Goal: Information Seeking & Learning: Understand process/instructions

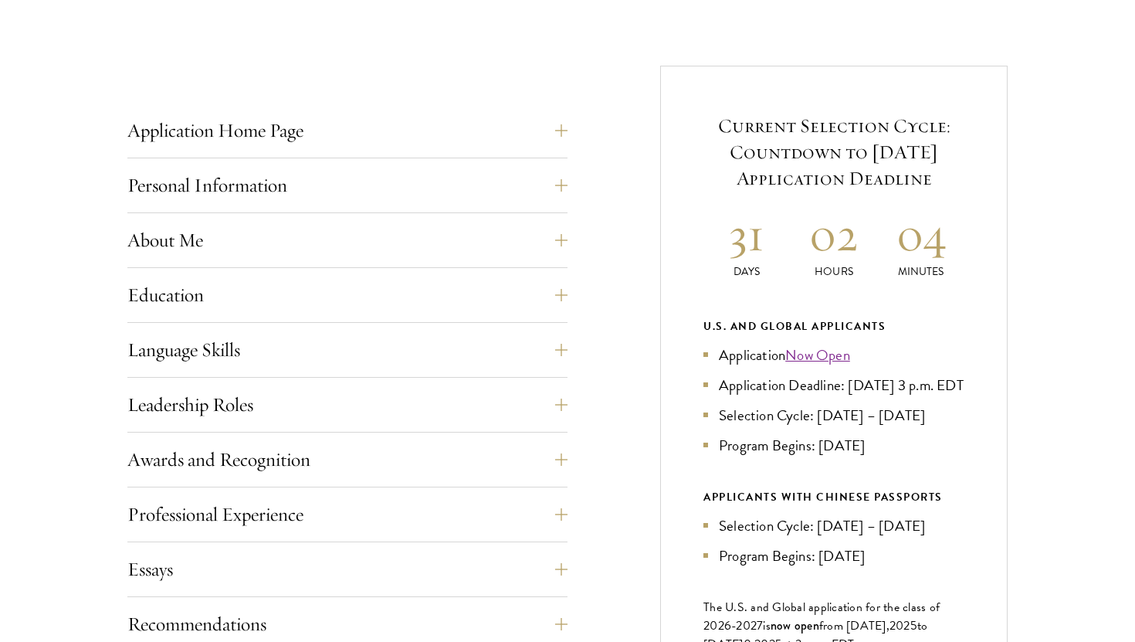
scroll to position [576, 0]
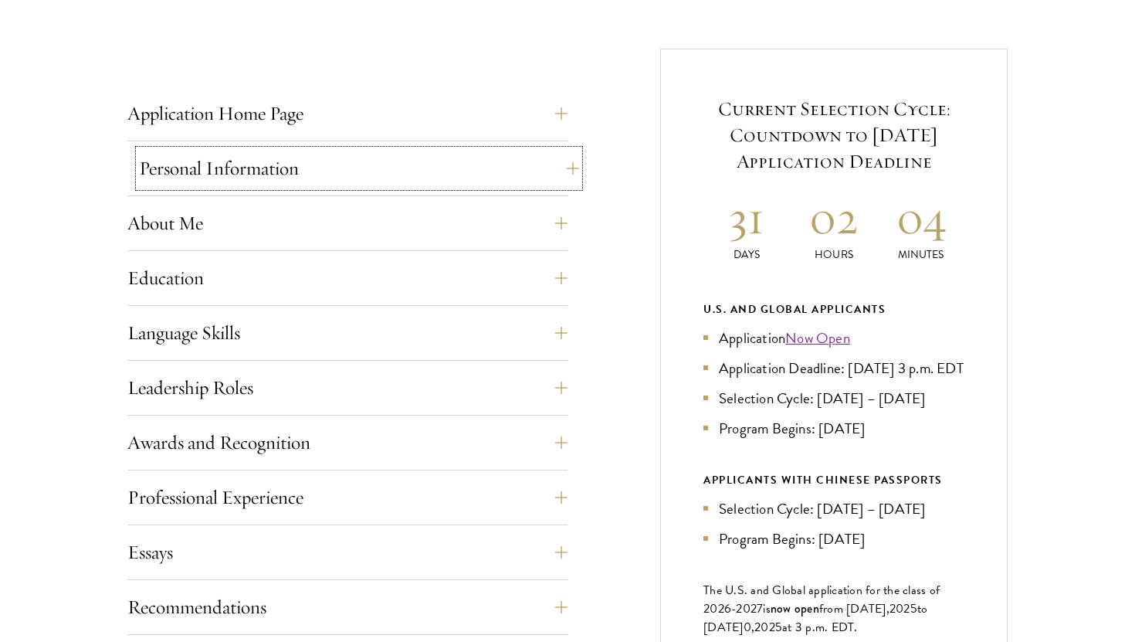
click at [554, 171] on button "Personal Information" at bounding box center [359, 168] width 440 height 37
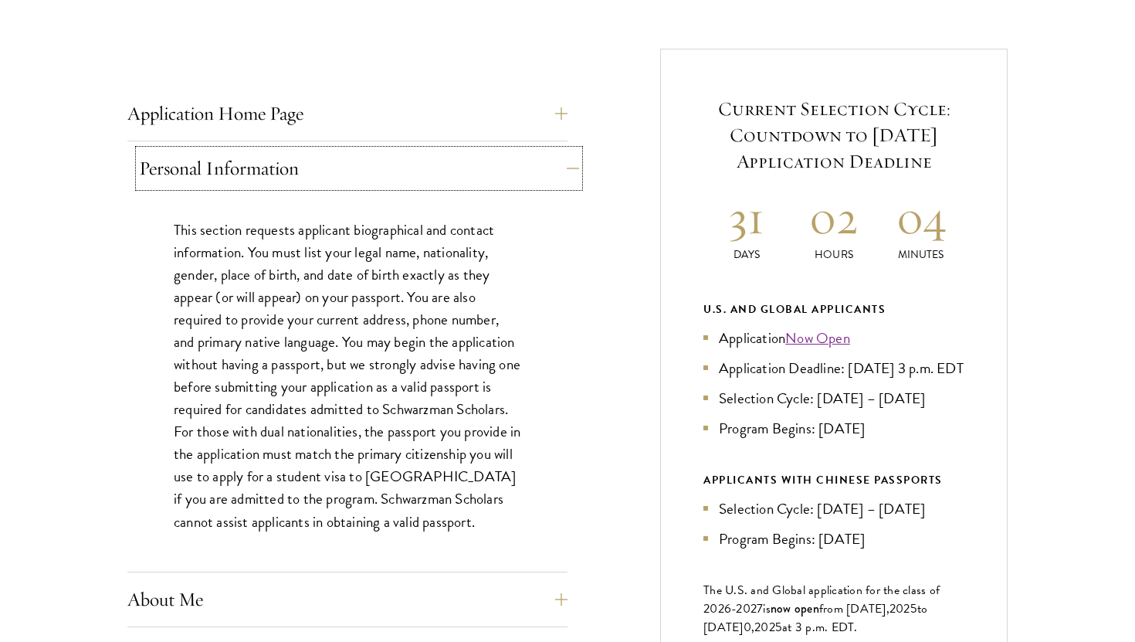
click at [554, 171] on button "Personal Information" at bounding box center [359, 168] width 440 height 37
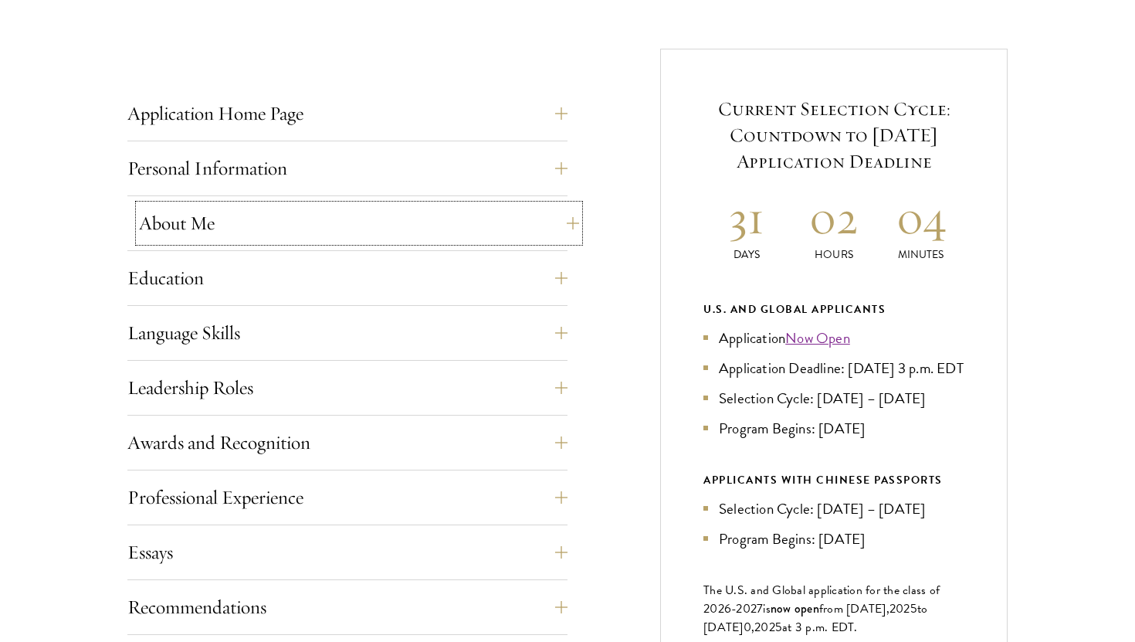
click at [524, 238] on button "About Me" at bounding box center [359, 223] width 440 height 37
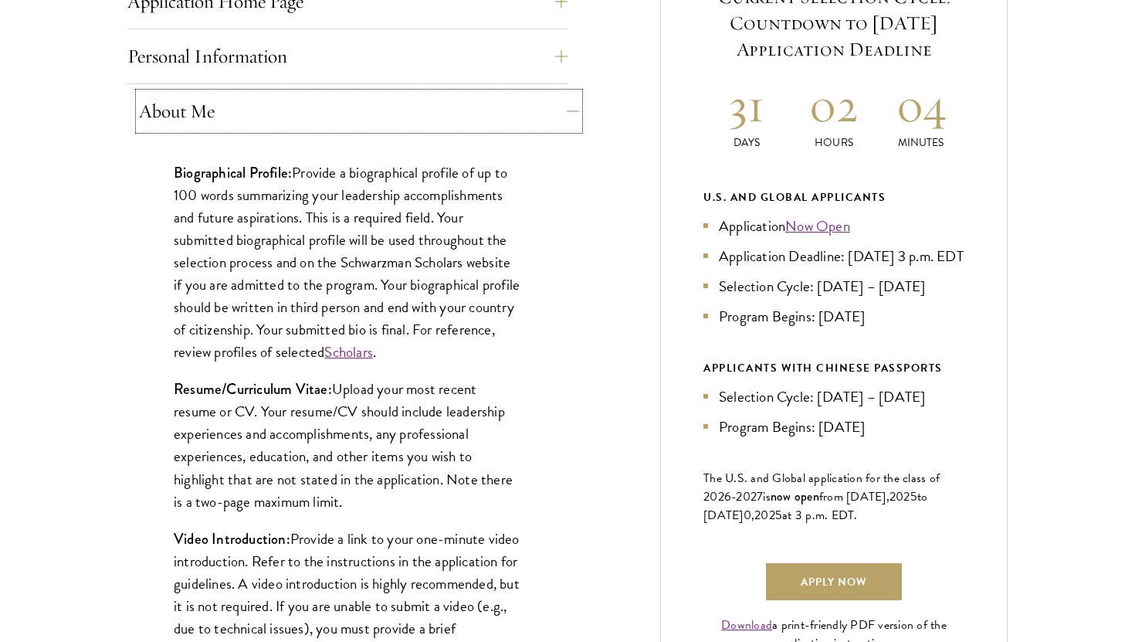
scroll to position [689, 0]
click at [373, 347] on link "Scholars" at bounding box center [348, 350] width 49 height 22
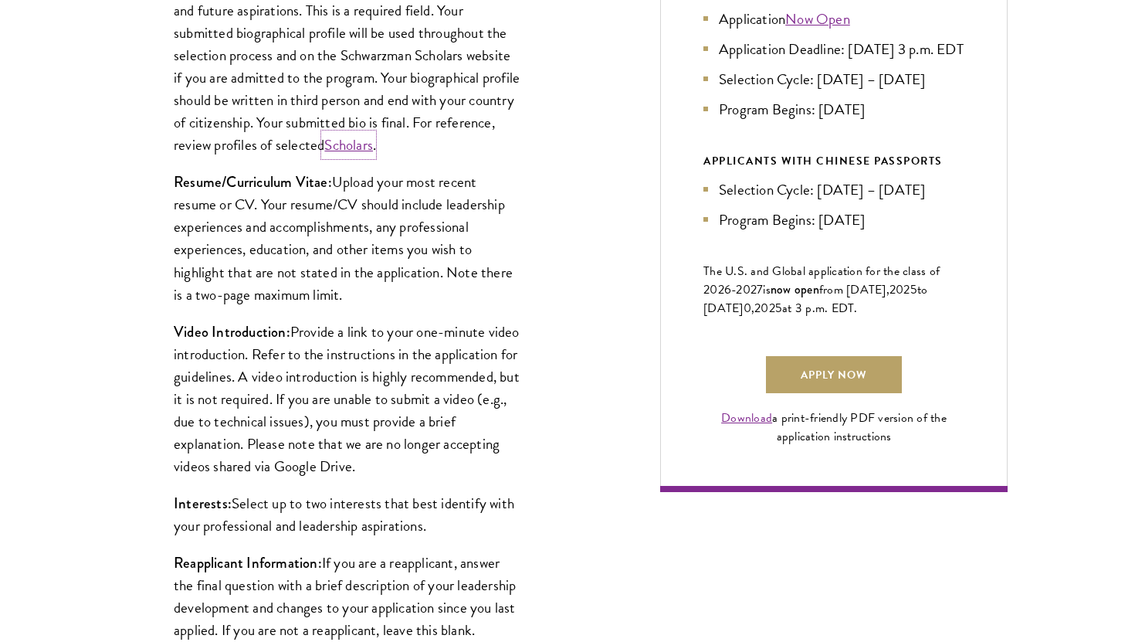
scroll to position [901, 0]
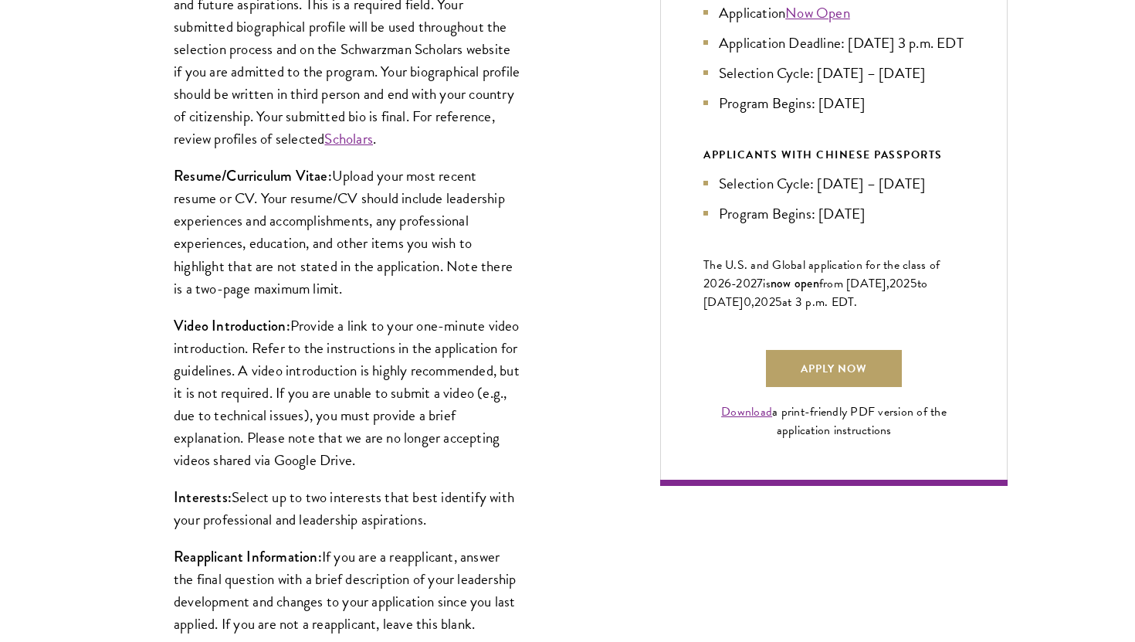
drag, startPoint x: 417, startPoint y: 303, endPoint x: 455, endPoint y: 456, distance: 158.2
click at [455, 457] on div "Biographical Profile: Provide a biographical profile of up to 100 words summari…" at bounding box center [347, 299] width 440 height 749
click at [455, 456] on p "Video Introduction: Provide a link to your one-minute video introduction. Refer…" at bounding box center [347, 392] width 347 height 157
drag, startPoint x: 456, startPoint y: 468, endPoint x: 422, endPoint y: 296, distance: 175.5
click at [422, 295] on div "Biographical Profile: Provide a biographical profile of up to 100 words summari…" at bounding box center [347, 299] width 440 height 749
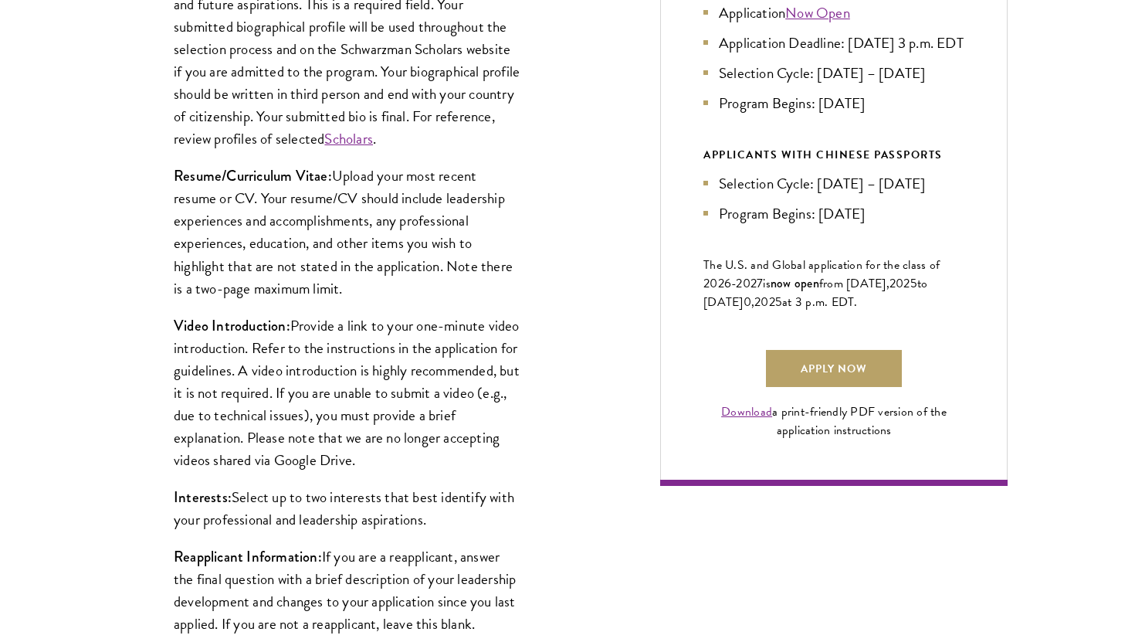
click at [422, 296] on p "Resume/Curriculum Vitae: Upload your most recent resume or CV. Your resume/CV s…" at bounding box center [347, 231] width 347 height 134
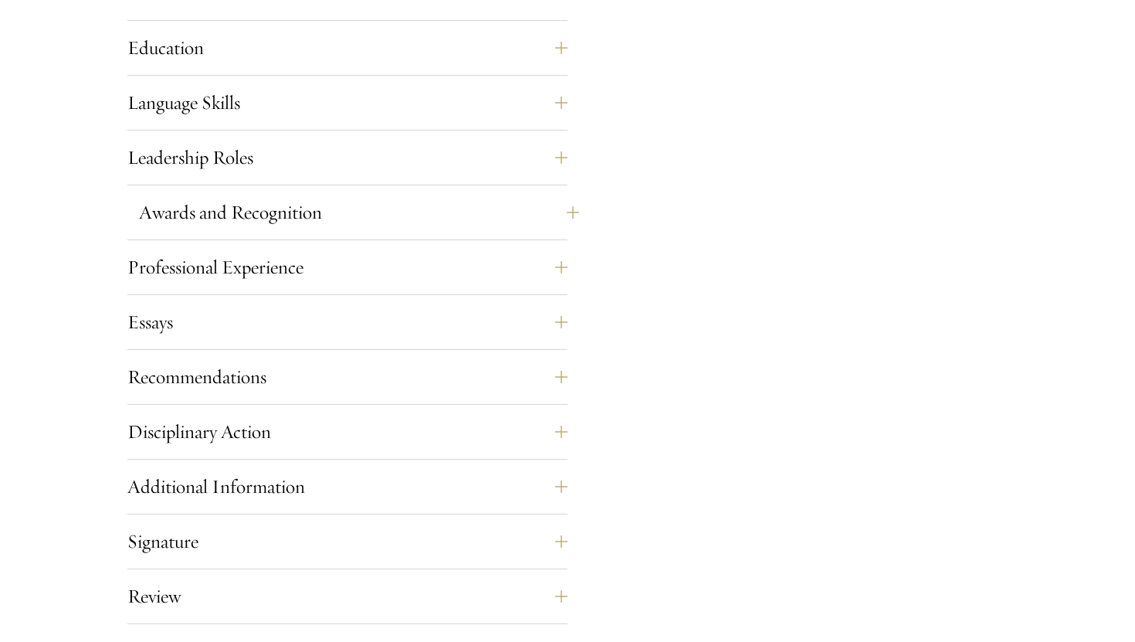
scroll to position [1577, 0]
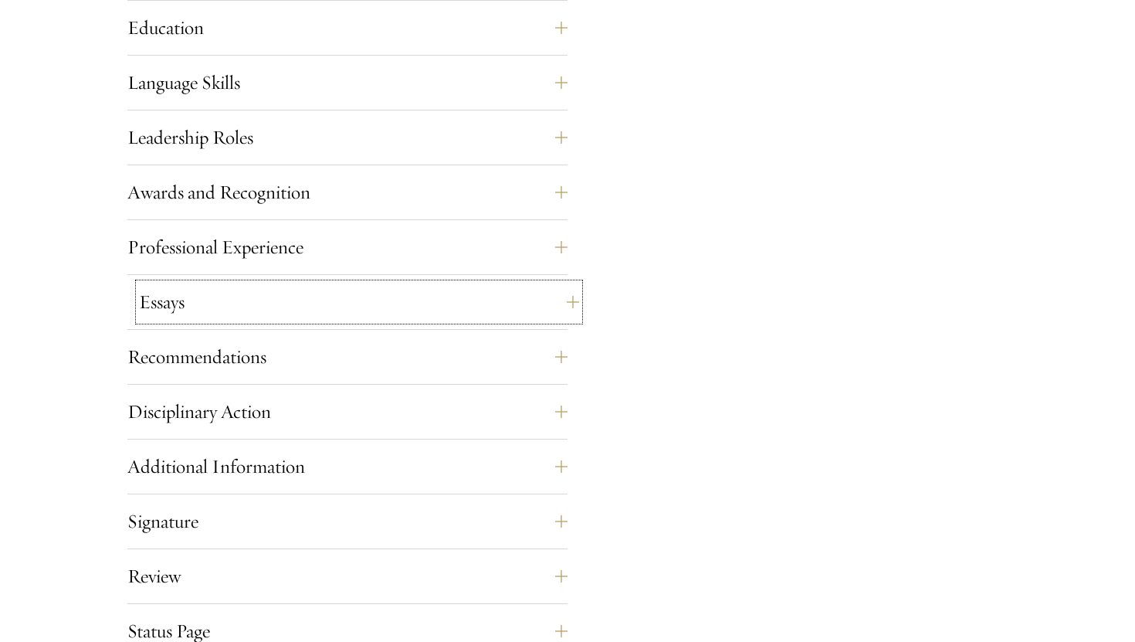
click at [338, 304] on button "Essays" at bounding box center [359, 301] width 440 height 37
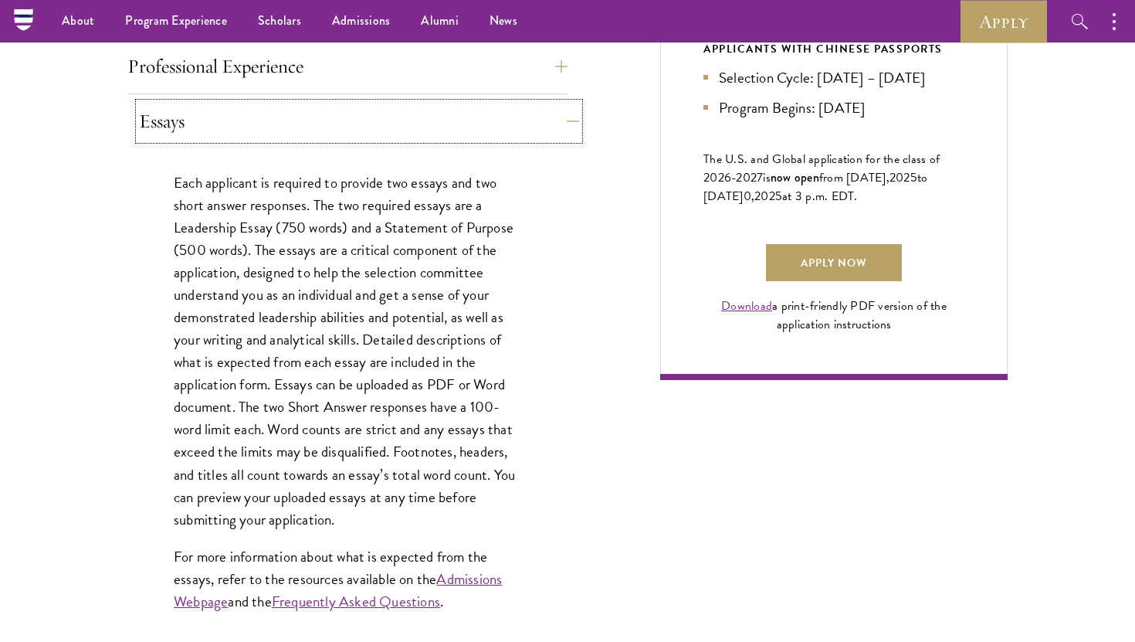
scroll to position [991, 0]
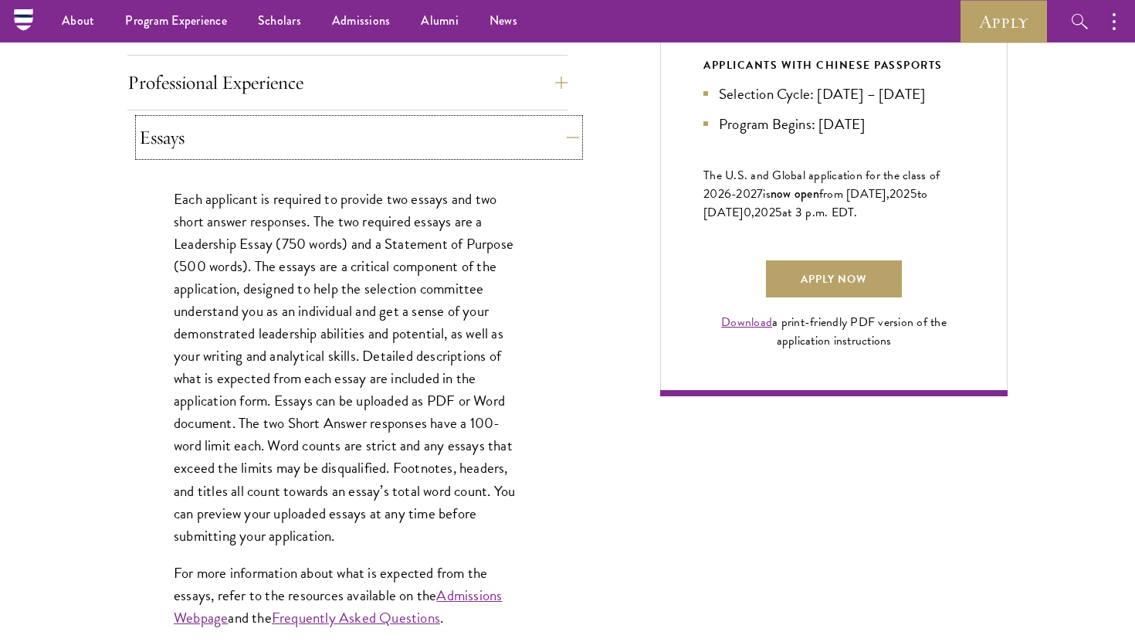
click at [375, 133] on button "Essays" at bounding box center [359, 137] width 440 height 37
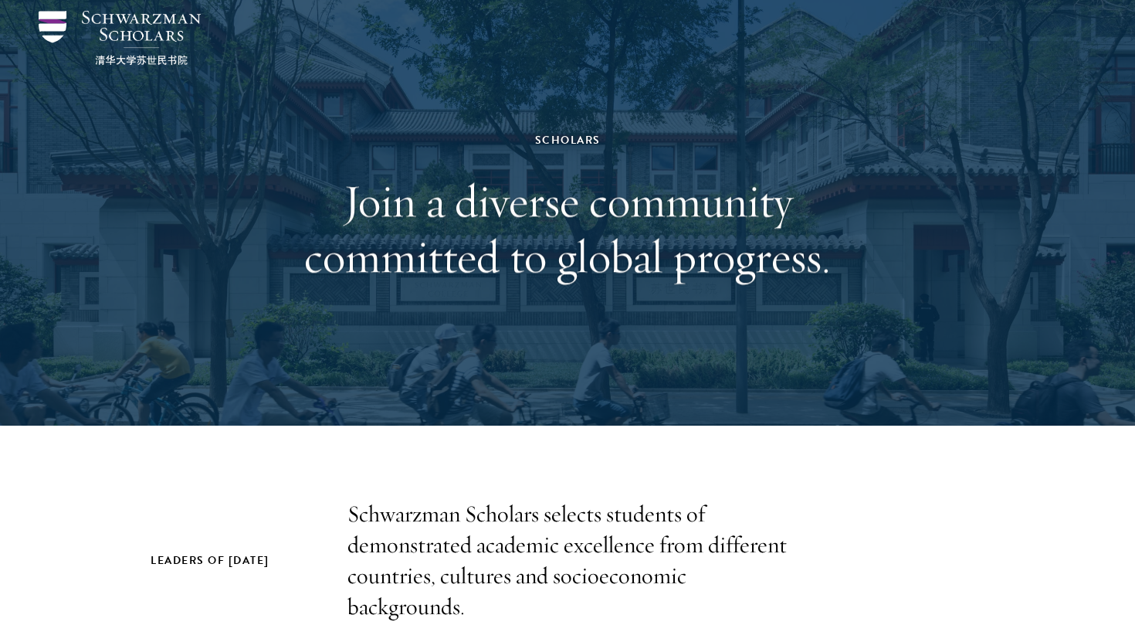
scroll to position [56, 0]
